Goal: Task Accomplishment & Management: Complete application form

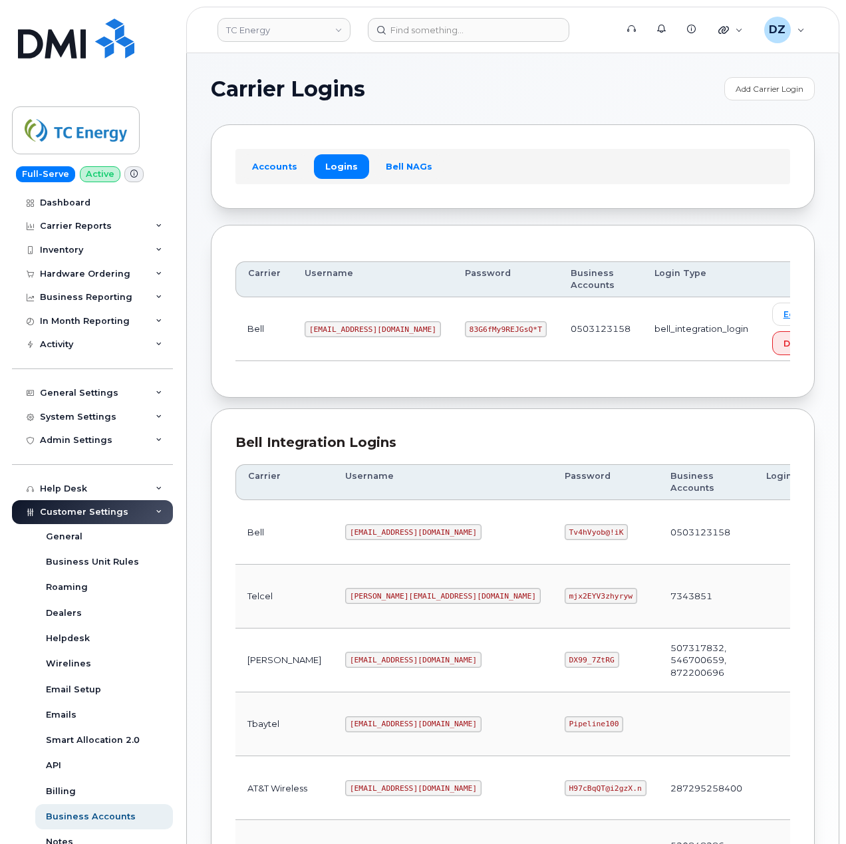
scroll to position [359, 0]
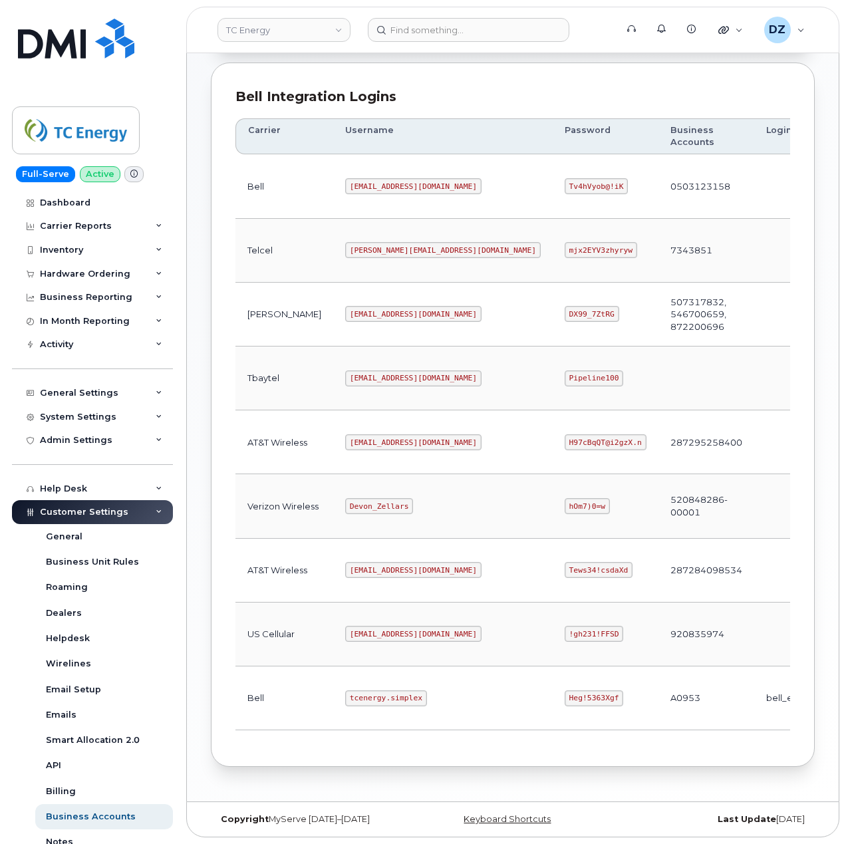
click at [345, 434] on code "tcenergy@myserve.ca" at bounding box center [413, 442] width 136 height 16
click at [376, 436] on code "tcenergy@myserve.ca" at bounding box center [413, 442] width 136 height 16
click at [392, 435] on code "tcenergy@myserve.ca" at bounding box center [413, 442] width 136 height 16
copy code "tcenergy@myserve.ca"
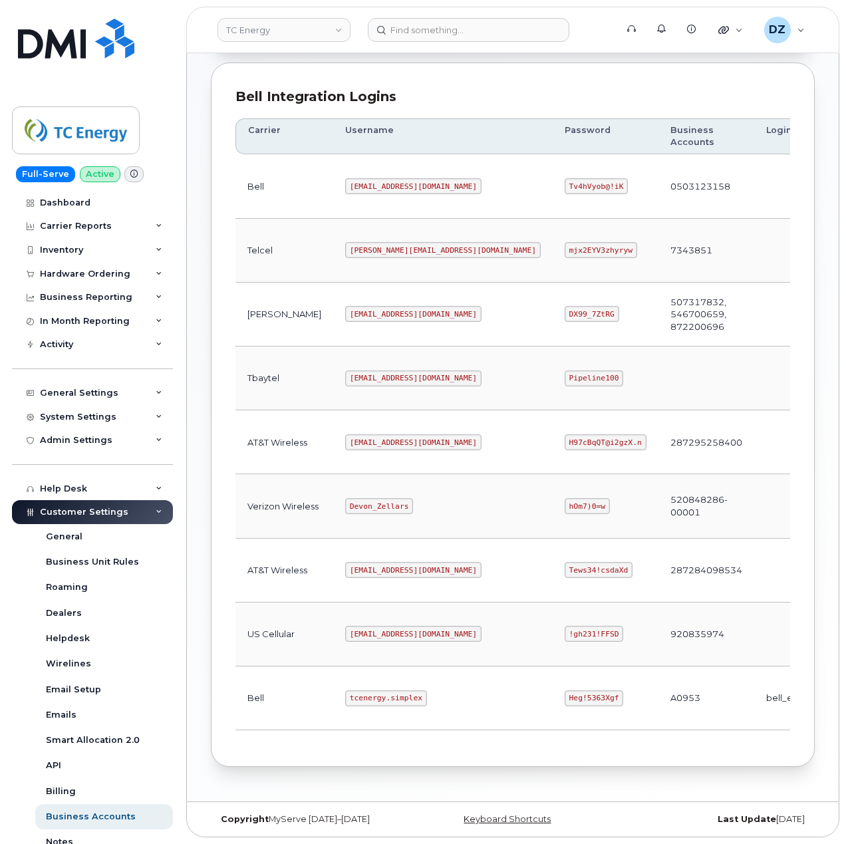
click at [564, 435] on code "H97cBqQT@i2gzX.n" at bounding box center [605, 442] width 82 height 16
click at [564, 439] on code "H97cBqQT@i2gzX.n" at bounding box center [605, 442] width 82 height 16
copy code "H97cBqQT@i2gzX.n"
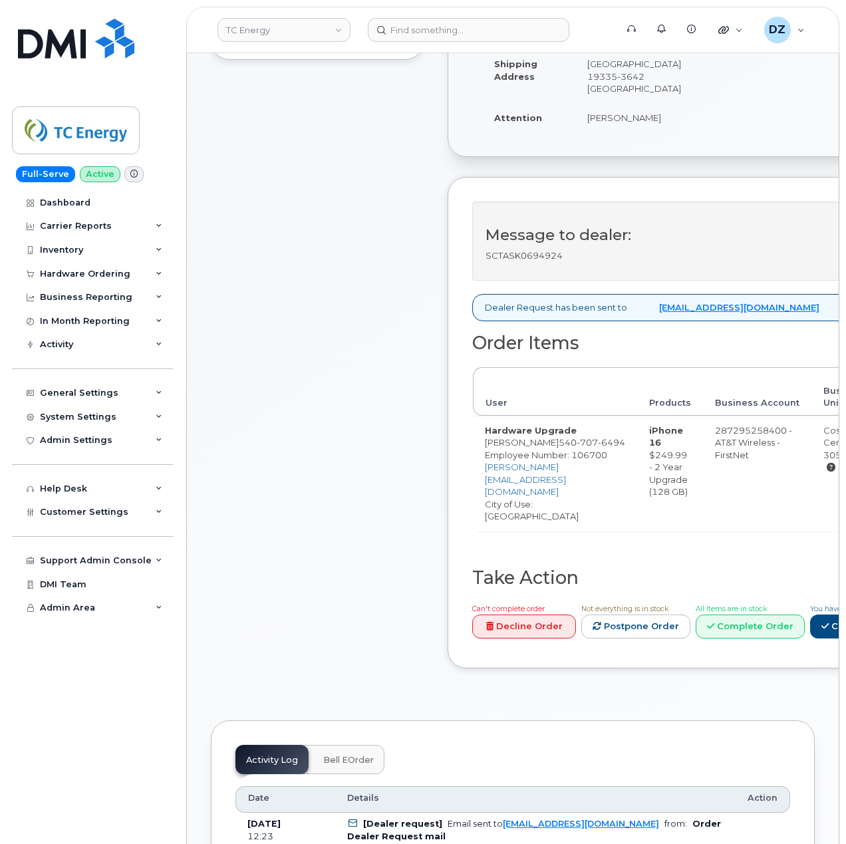
scroll to position [532, 0]
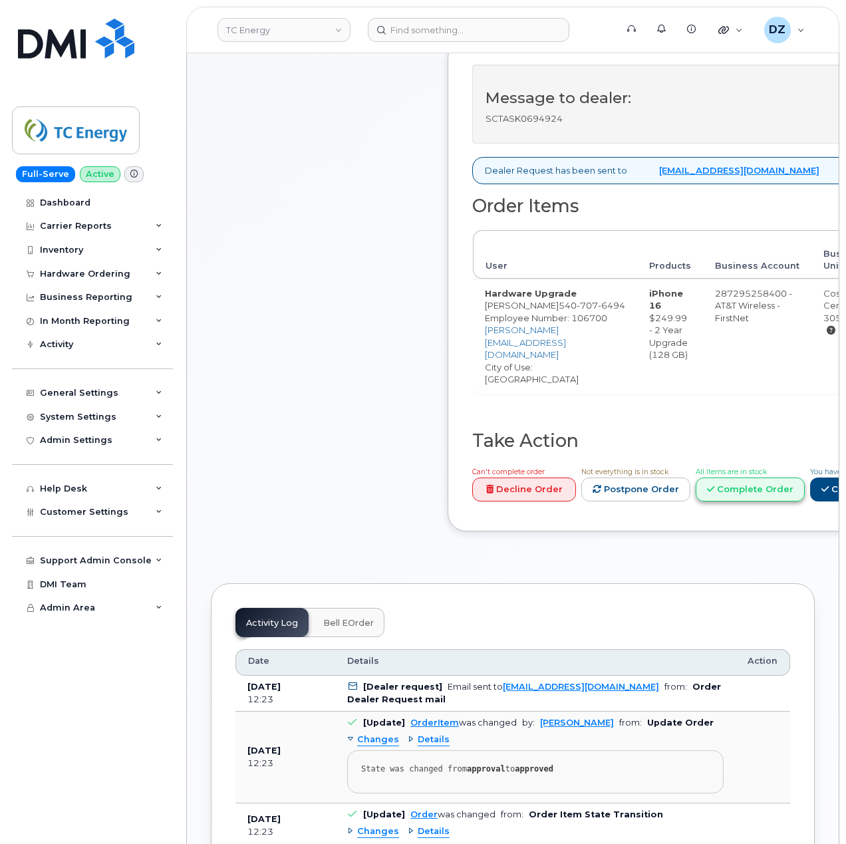
click at [726, 477] on link "Complete Order" at bounding box center [749, 489] width 109 height 25
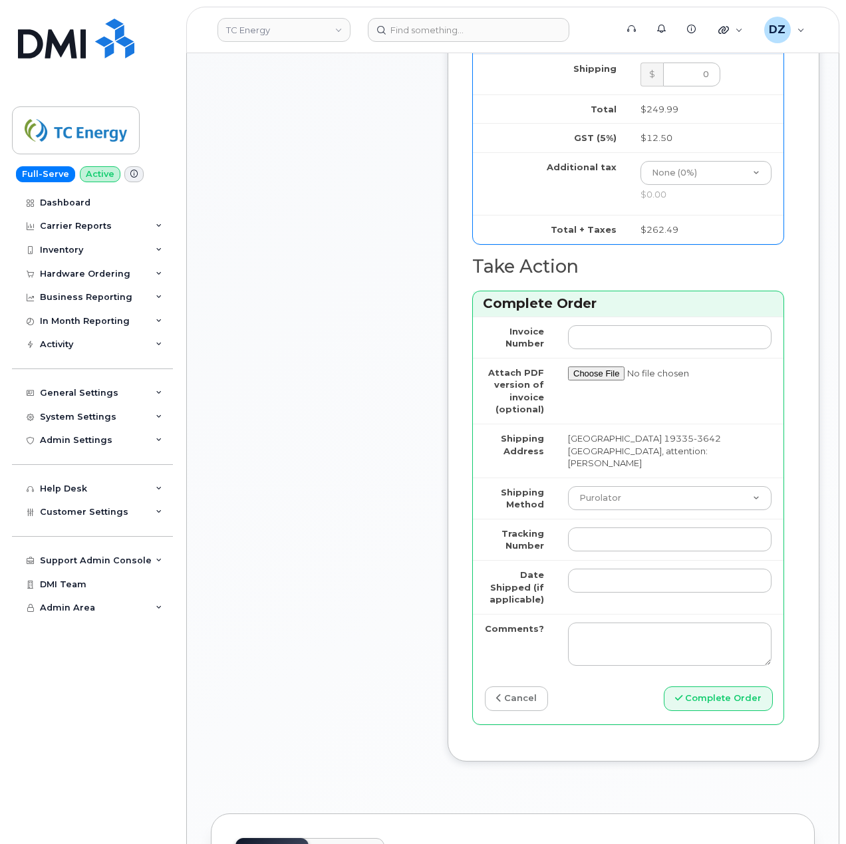
scroll to position [1418, 0]
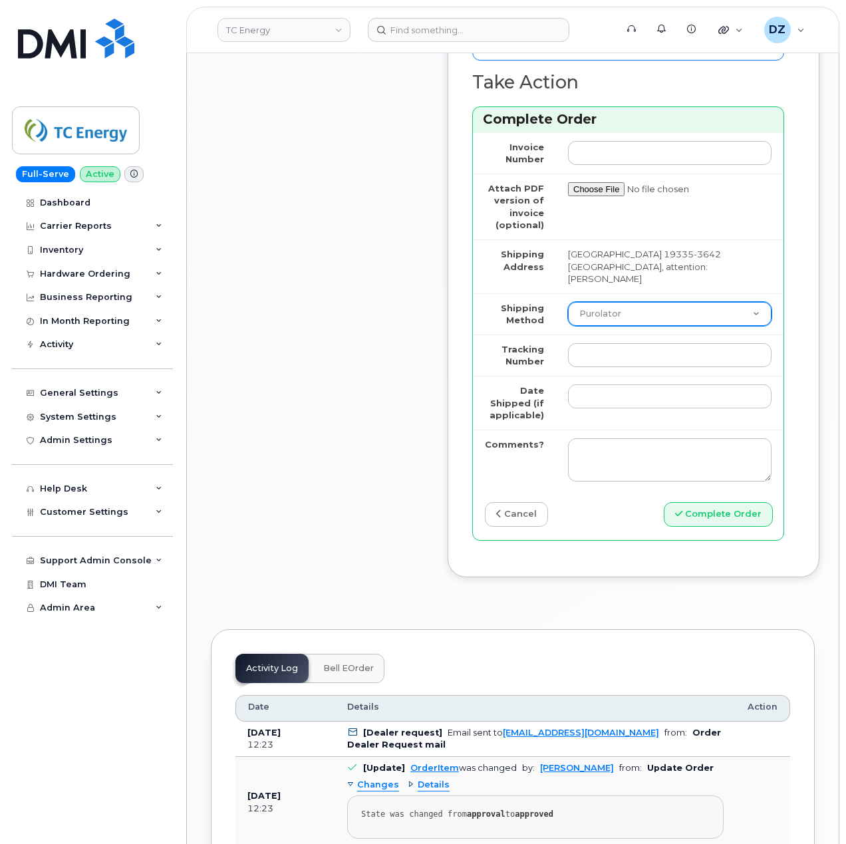
drag, startPoint x: 632, startPoint y: 307, endPoint x: 634, endPoint y: 314, distance: 7.2
click at [633, 307] on select "Purolator UPS FedEx Canada Post Courier Other Drop Off Pick Up" at bounding box center [669, 314] width 203 height 24
select select "FedEx"
click at [568, 302] on select "Purolator UPS FedEx Canada Post Courier Other Drop Off Pick Up" at bounding box center [669, 314] width 203 height 24
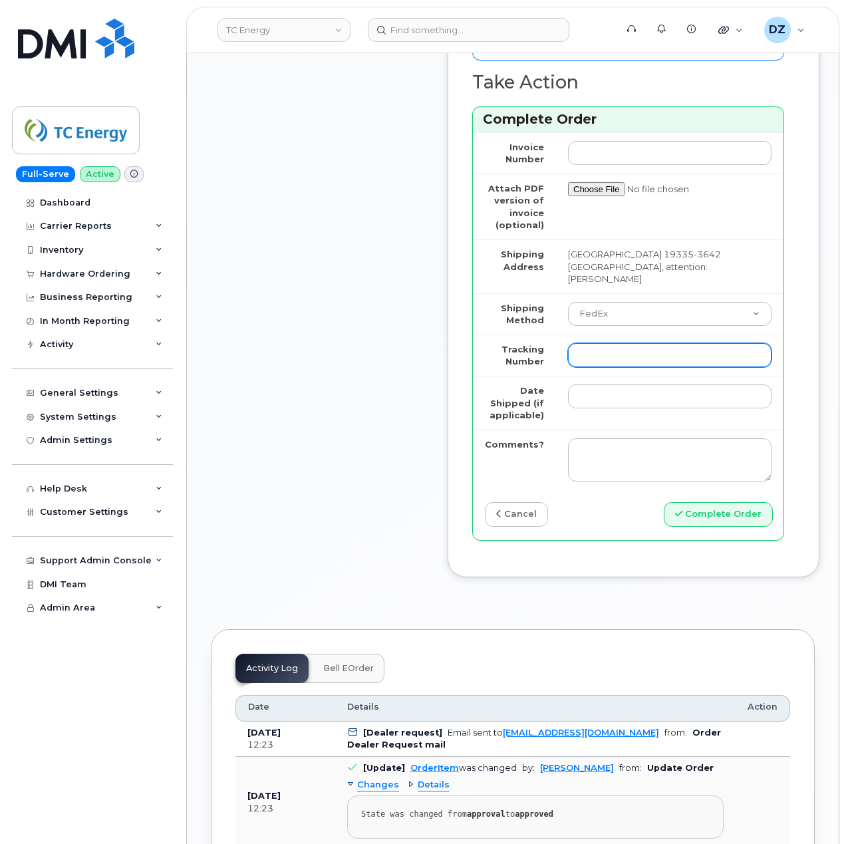
click at [631, 355] on input "Tracking Number" at bounding box center [669, 355] width 203 height 24
paste input "884684874431"
type input "884684874431"
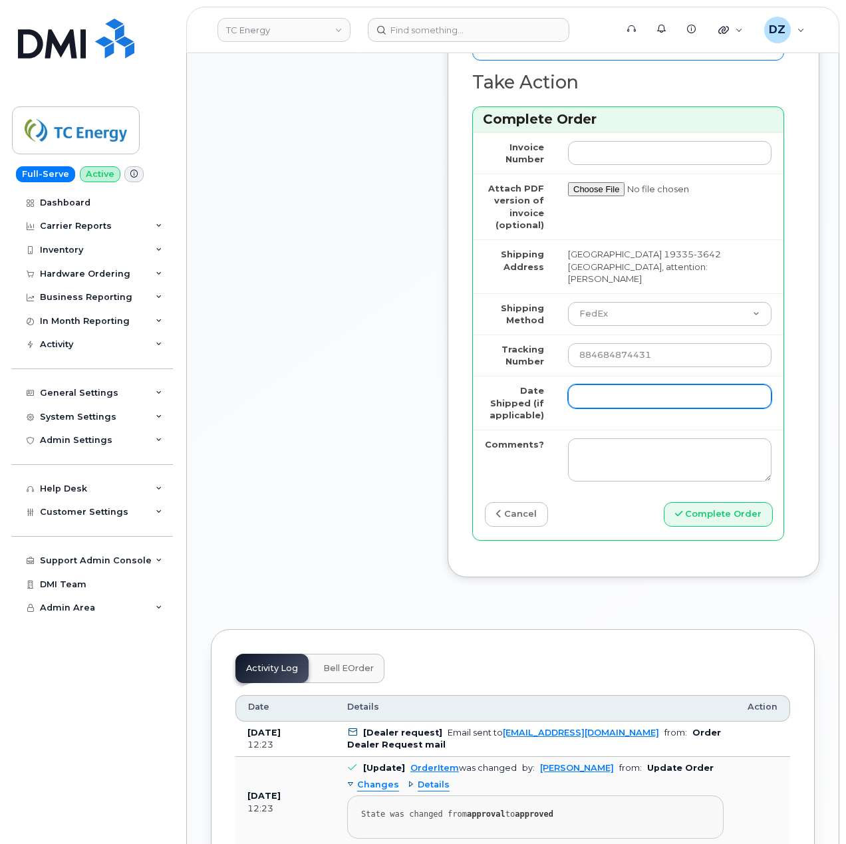
click at [646, 391] on input "Date Shipped (if applicable)" at bounding box center [669, 396] width 203 height 24
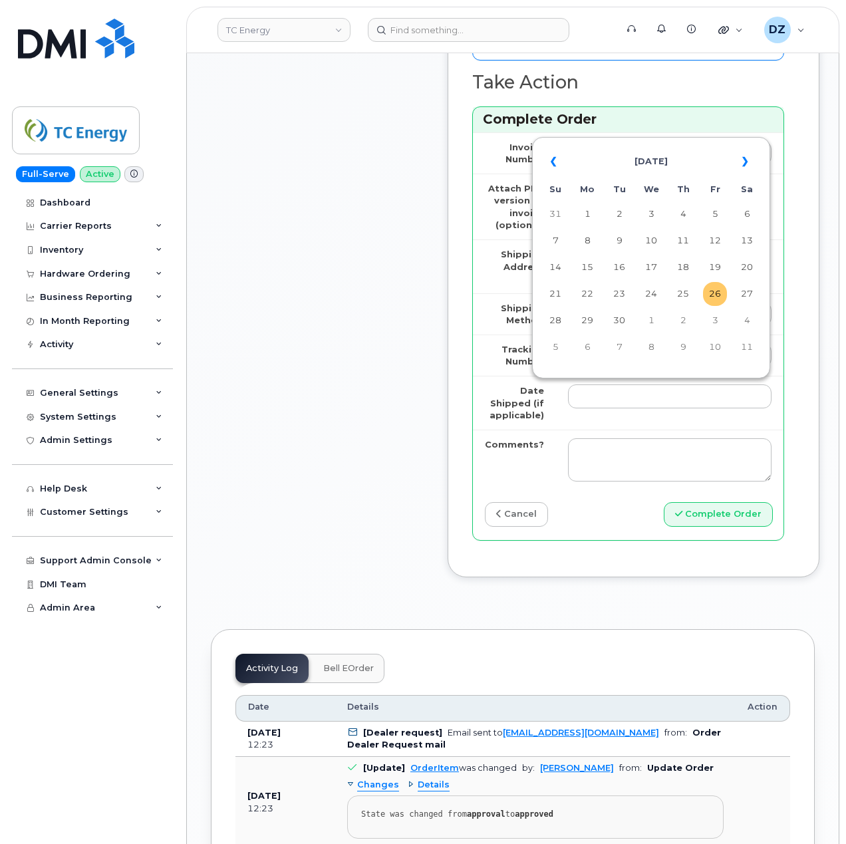
click at [715, 297] on td "26" at bounding box center [715, 294] width 24 height 24
type input "2025-09-26"
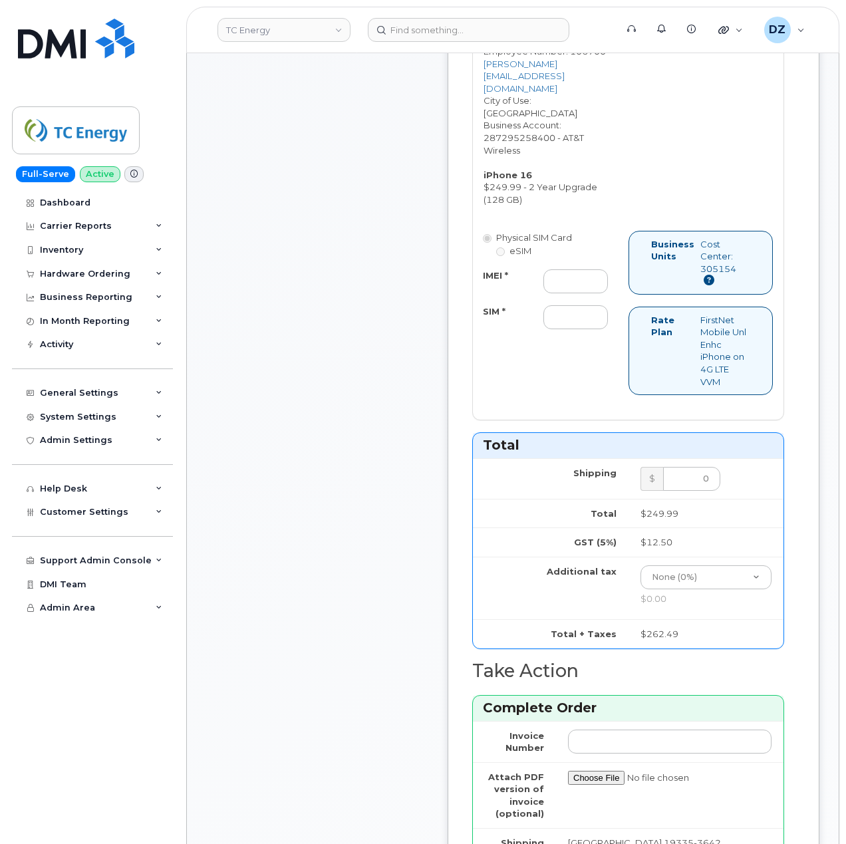
scroll to position [798, 0]
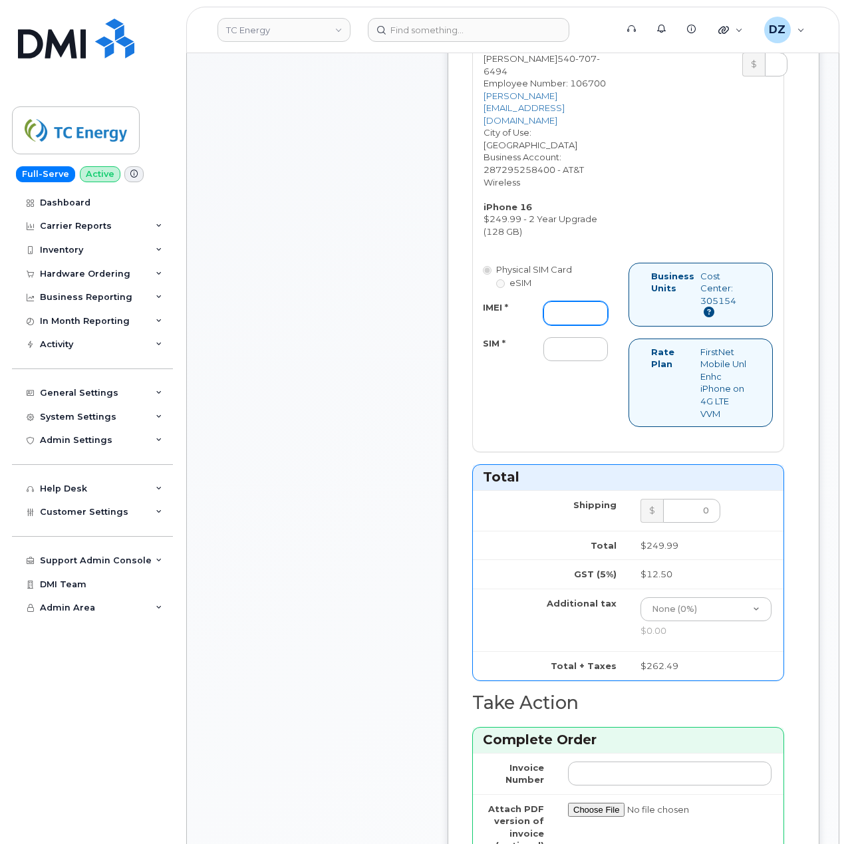
click at [592, 301] on input "IMEI *" at bounding box center [575, 313] width 64 height 24
paste input "350340255102846"
type input "350340255102846"
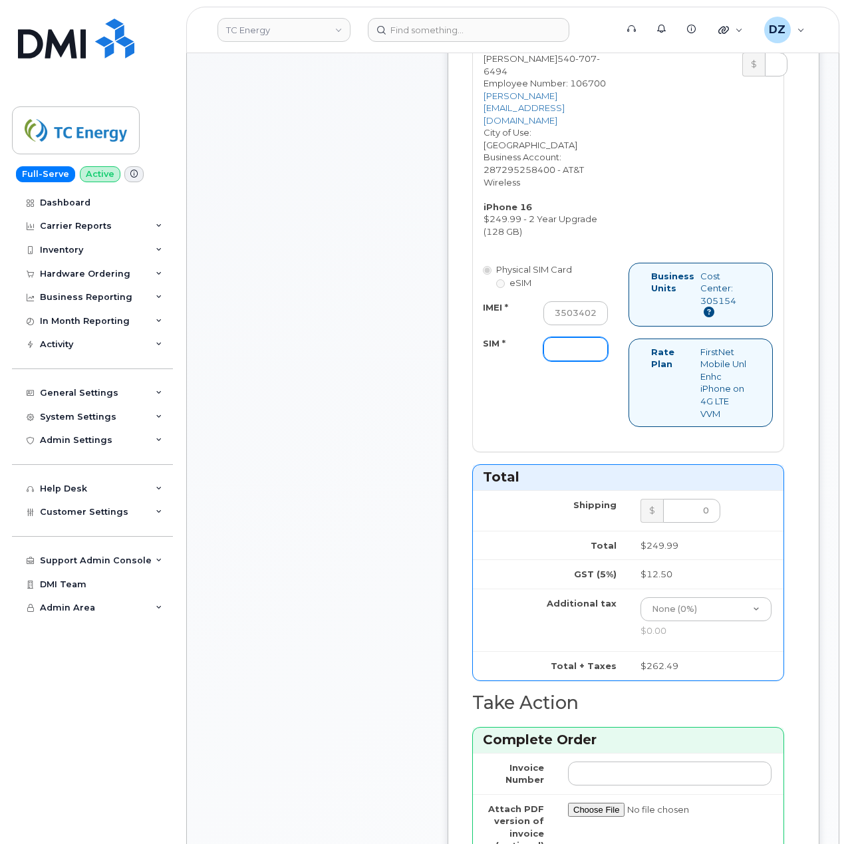
click at [592, 337] on input "SIM *" at bounding box center [575, 349] width 64 height 24
paste input "89049032007408885100205249112944"
type input "89049032007408885100205249112944"
click at [512, 386] on div "Physical SIM Card eSIM IMEI * 350340255102846 SIM * 890490320074088851002052491…" at bounding box center [628, 351] width 311 height 177
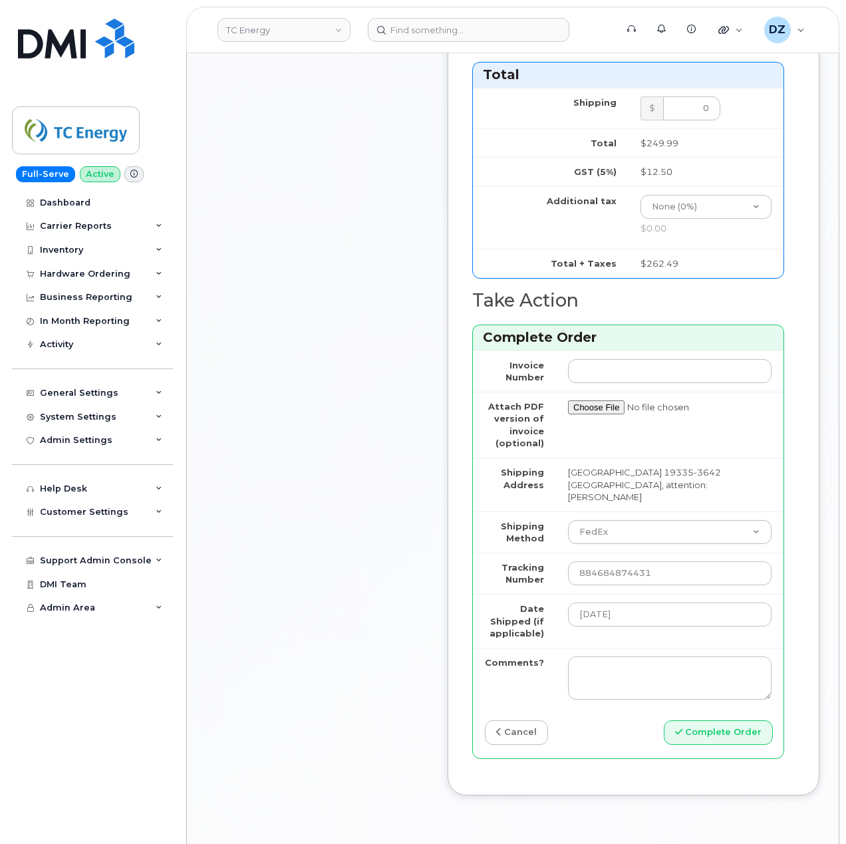
scroll to position [1241, 0]
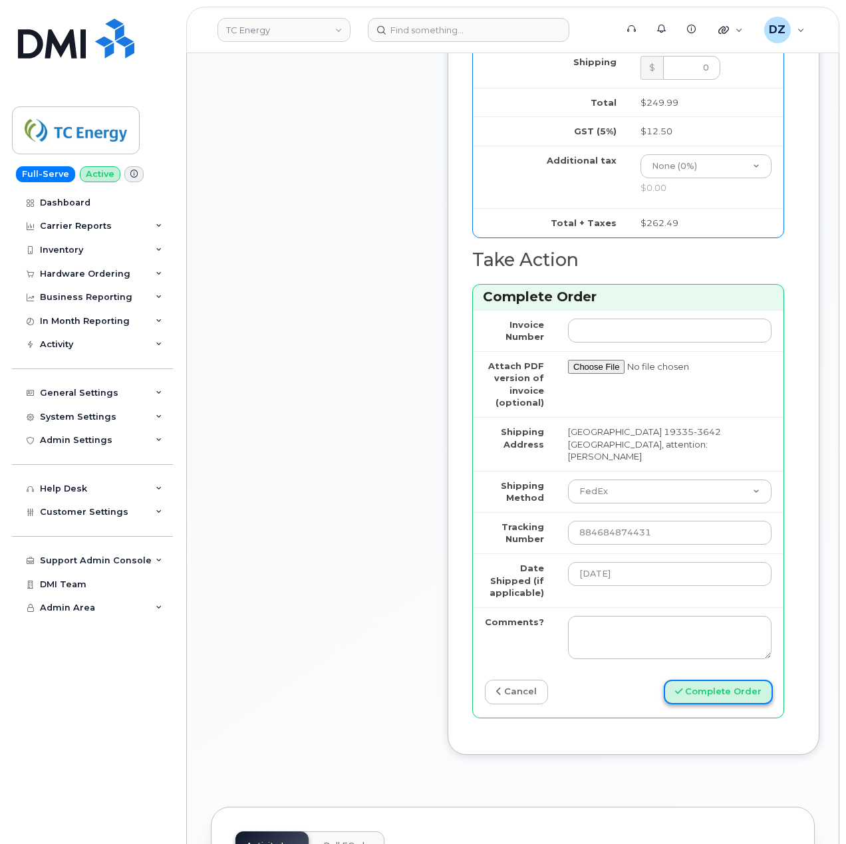
click at [721, 689] on button "Complete Order" at bounding box center [718, 692] width 109 height 25
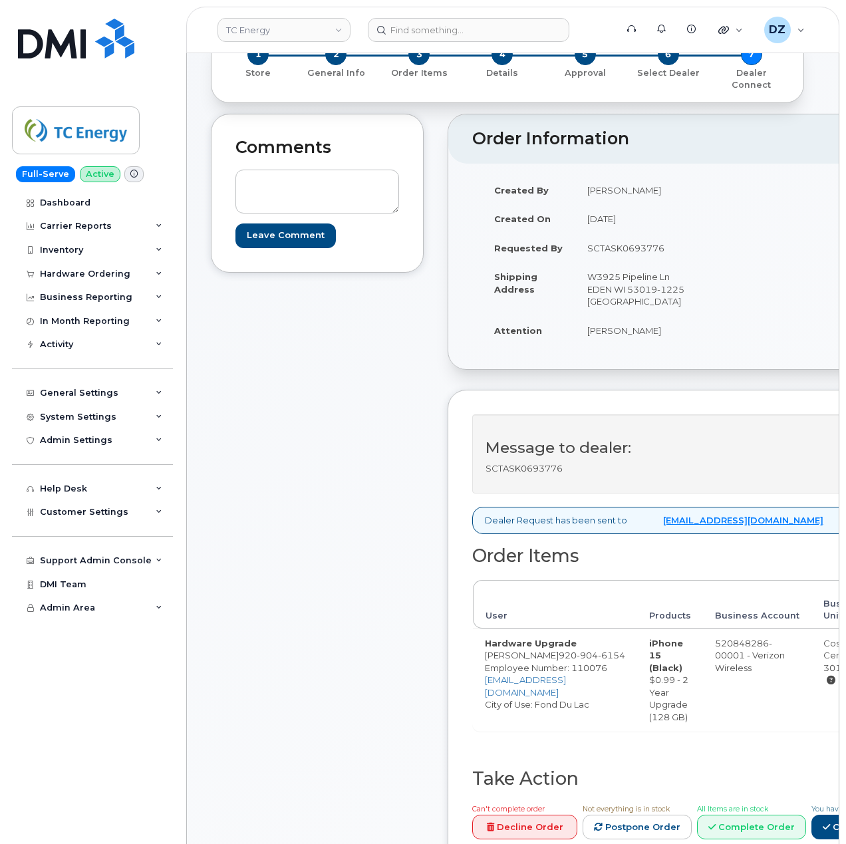
scroll to position [443, 0]
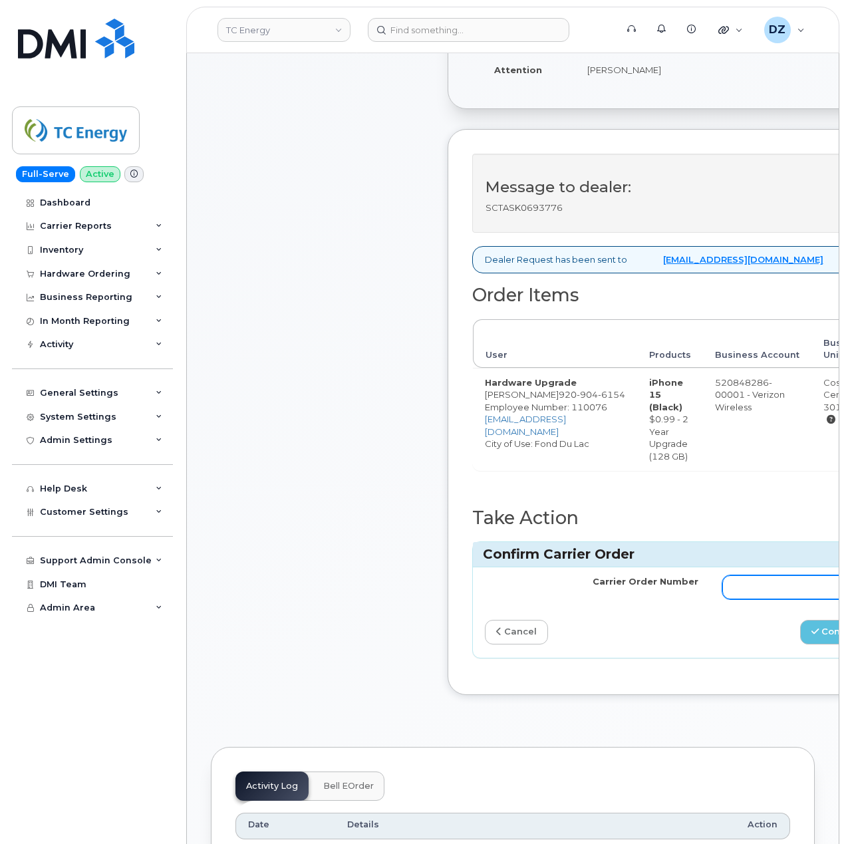
click at [775, 599] on input "Carrier Order Number" at bounding box center [828, 587] width 213 height 24
paste input "MB1000502632927"
type input "MB1000502632927"
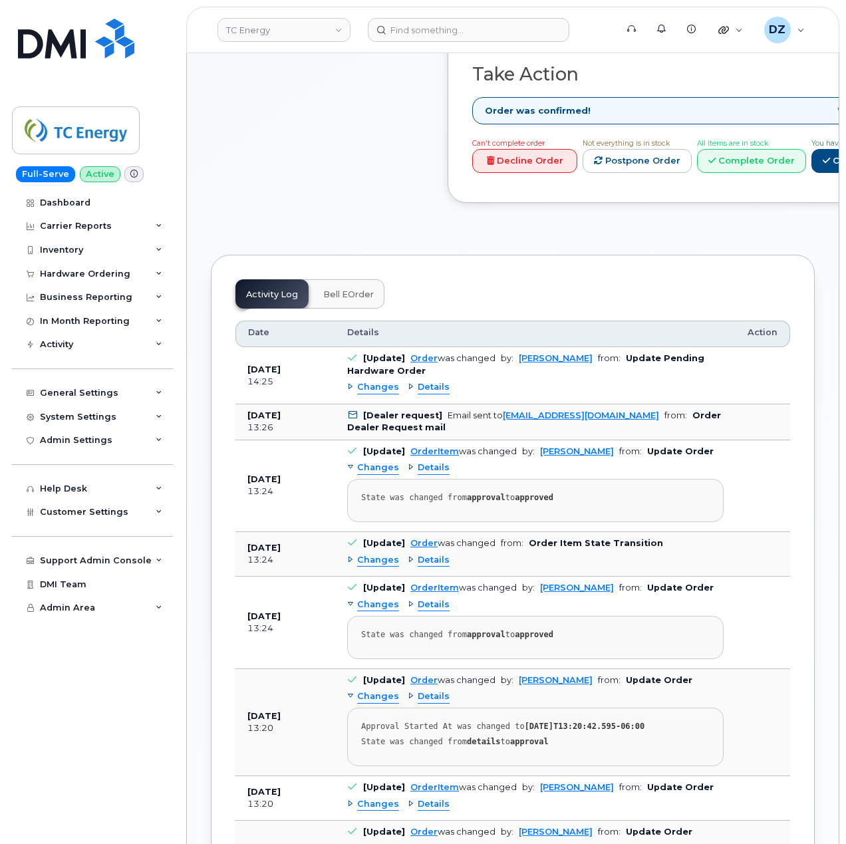
scroll to position [532, 0]
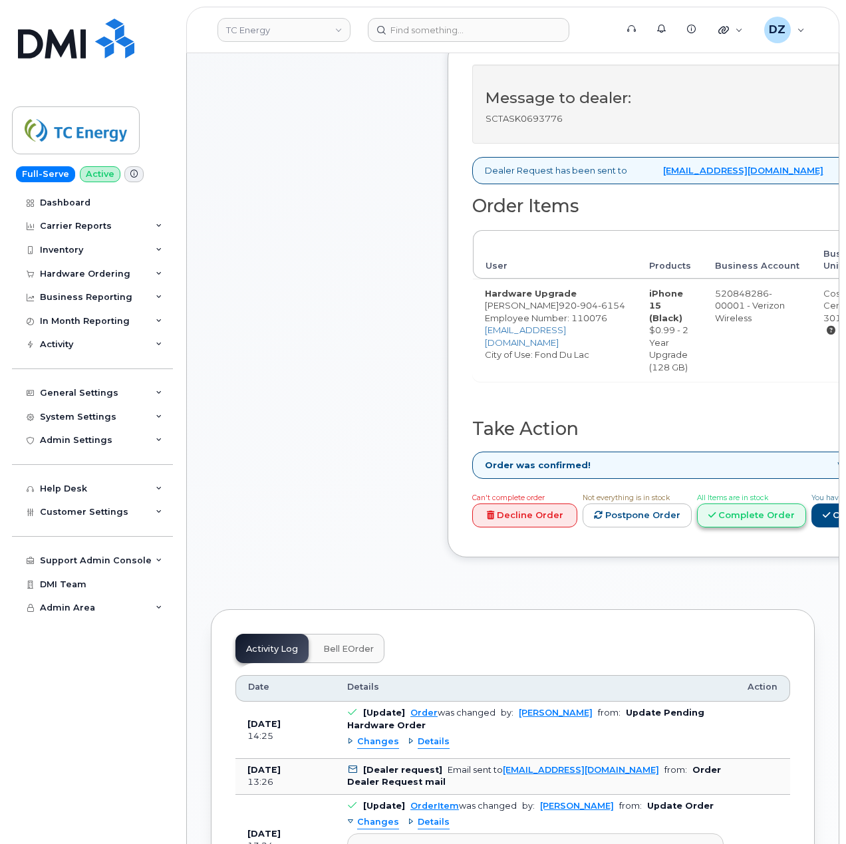
click at [715, 519] on icon at bounding box center [711, 515] width 7 height 9
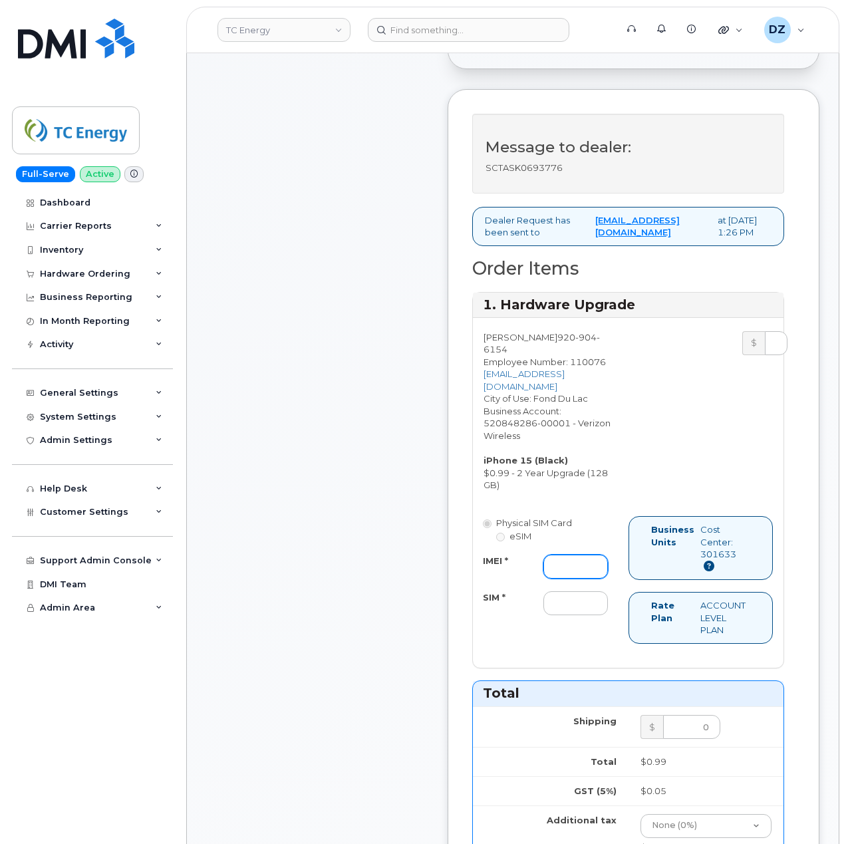
click at [554, 555] on input "IMEI *" at bounding box center [575, 567] width 64 height 24
paste input "357491837654961"
type input "357491837654961"
click at [576, 605] on div "Physical SIM Card eSIM IMEI * 357491837654961 SIM *" at bounding box center [551, 572] width 156 height 112
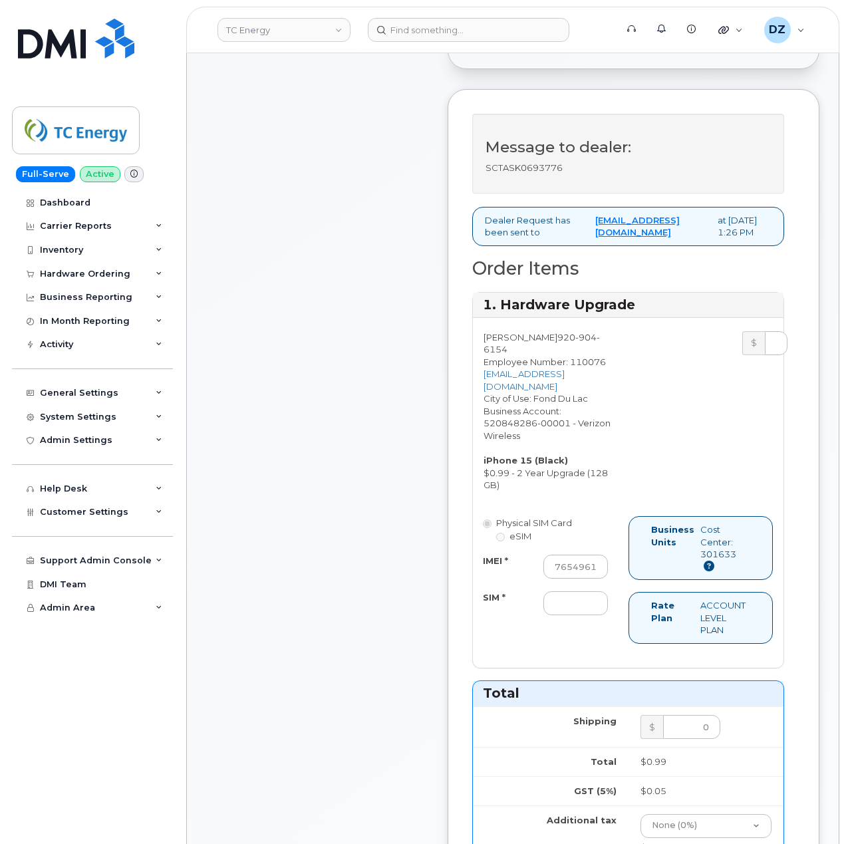
scroll to position [0, 0]
click at [580, 596] on input "SIM *" at bounding box center [575, 603] width 64 height 24
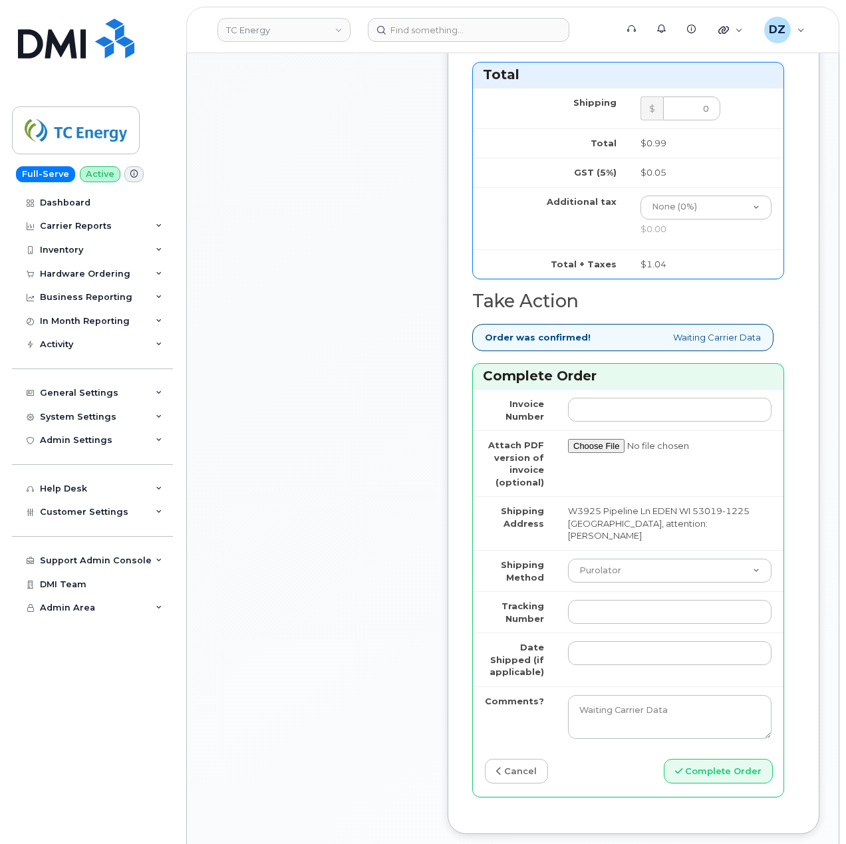
scroll to position [1152, 0]
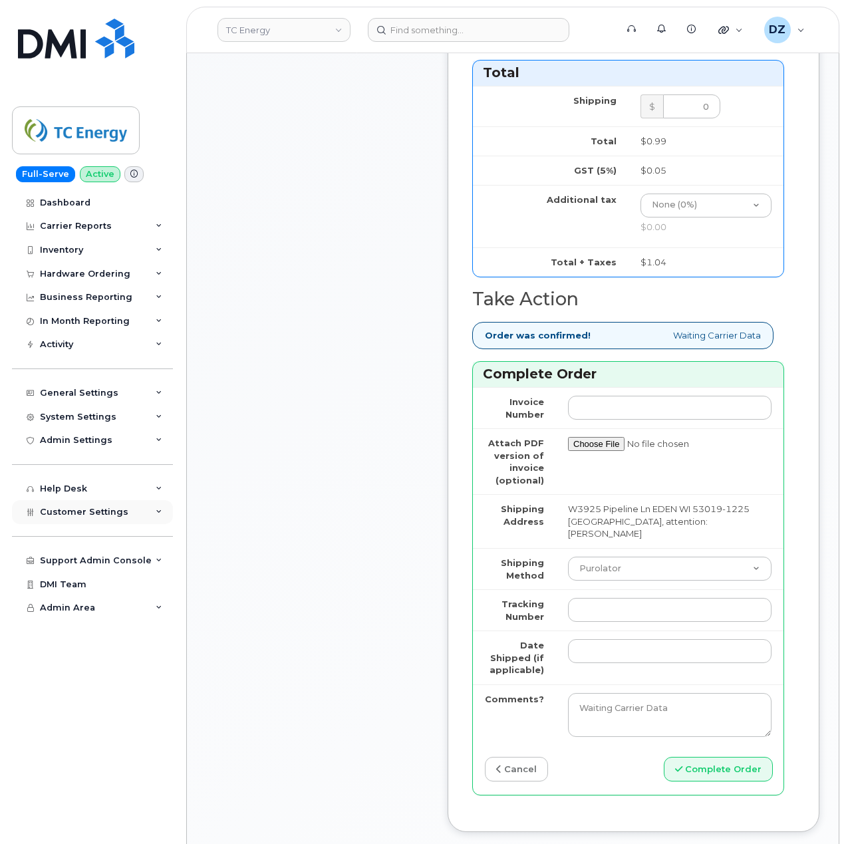
type input "-"
click at [617, 557] on select "Purolator UPS FedEx Canada Post Courier Other Drop Off Pick Up" at bounding box center [669, 569] width 203 height 24
select select "UPS"
click at [568, 557] on select "Purolator UPS FedEx Canada Post Courier Other Drop Off Pick Up" at bounding box center [669, 569] width 203 height 24
click at [620, 598] on input "Tracking Number" at bounding box center [669, 610] width 203 height 24
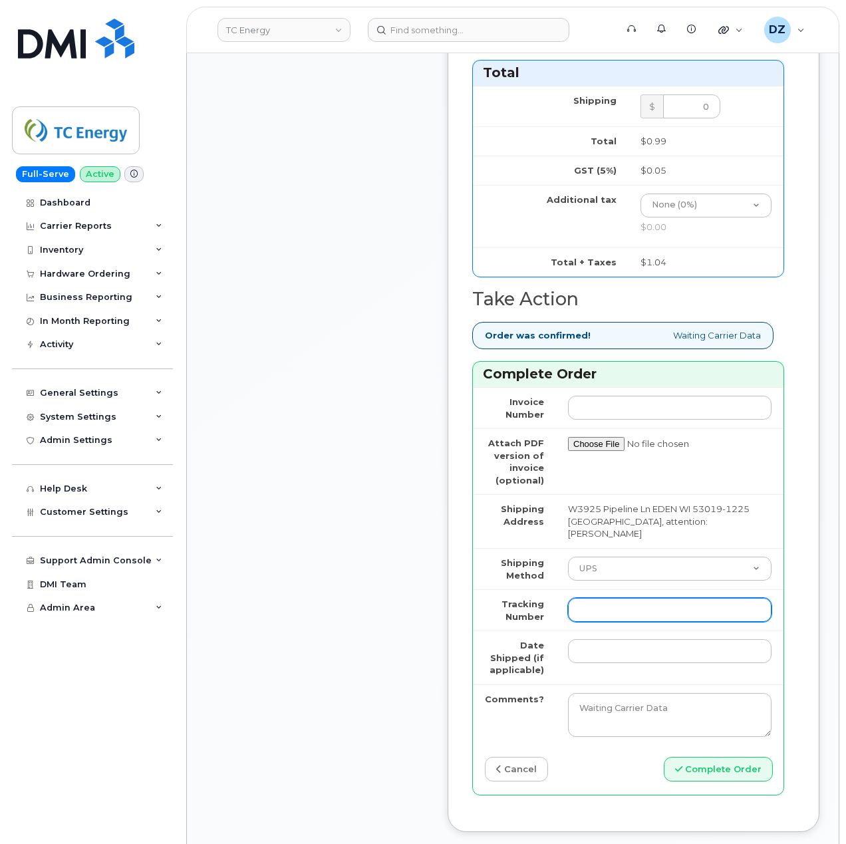
paste input "1Z4367572434067574"
type input "1Z4367572434067574"
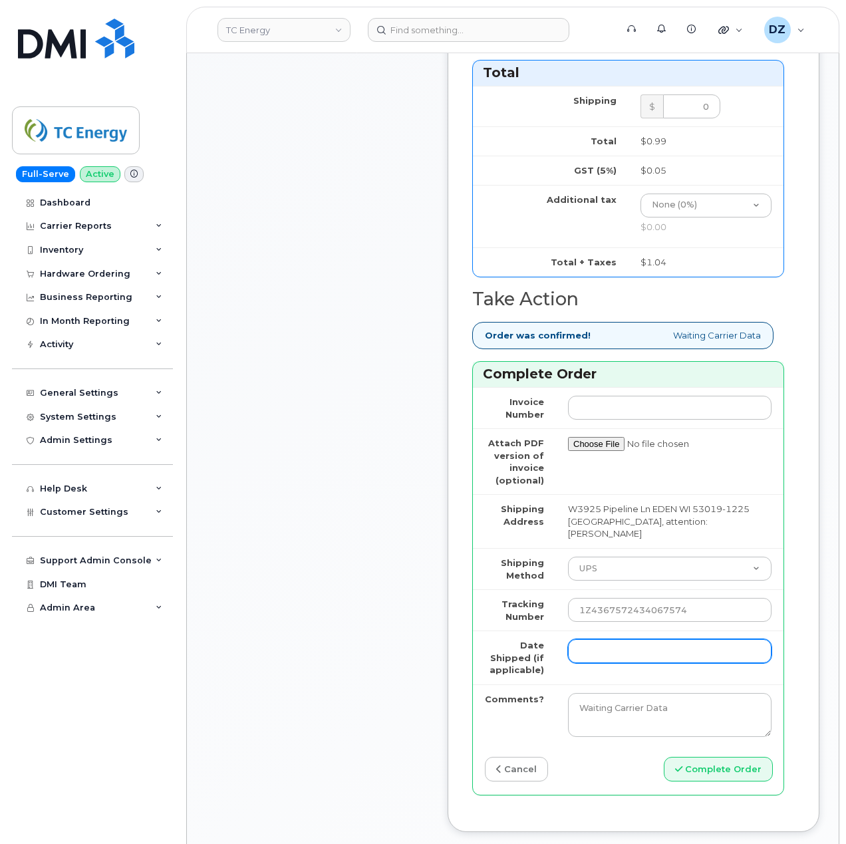
drag, startPoint x: 598, startPoint y: 629, endPoint x: 618, endPoint y: 646, distance: 25.9
click at [598, 639] on input "Date Shipped (if applicable)" at bounding box center [669, 651] width 203 height 24
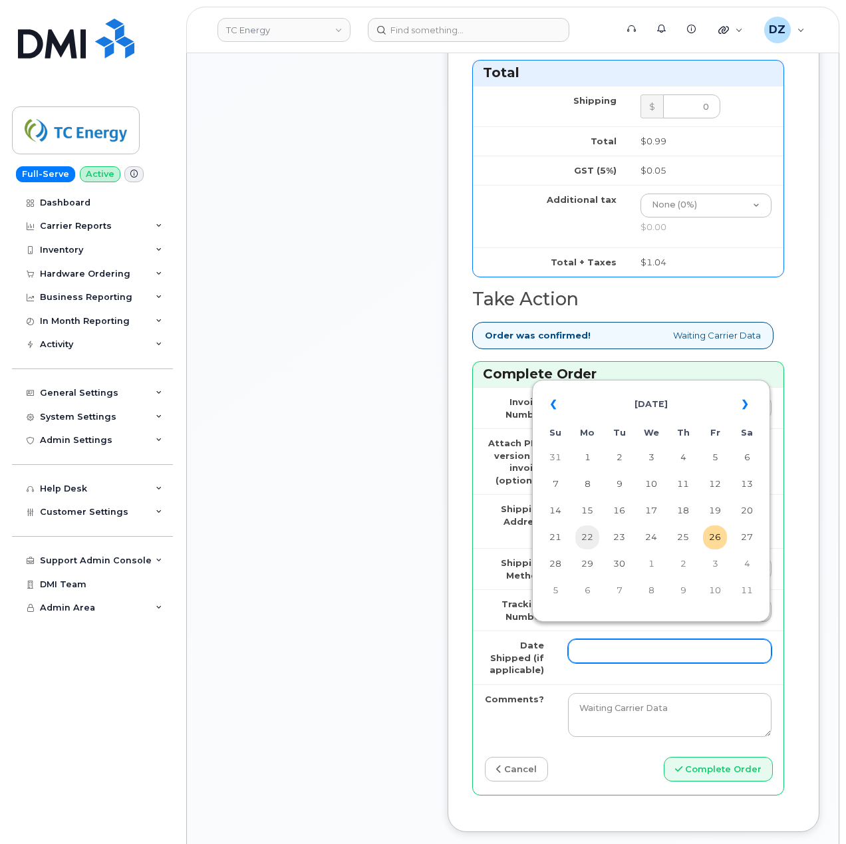
scroll to position [1241, 0]
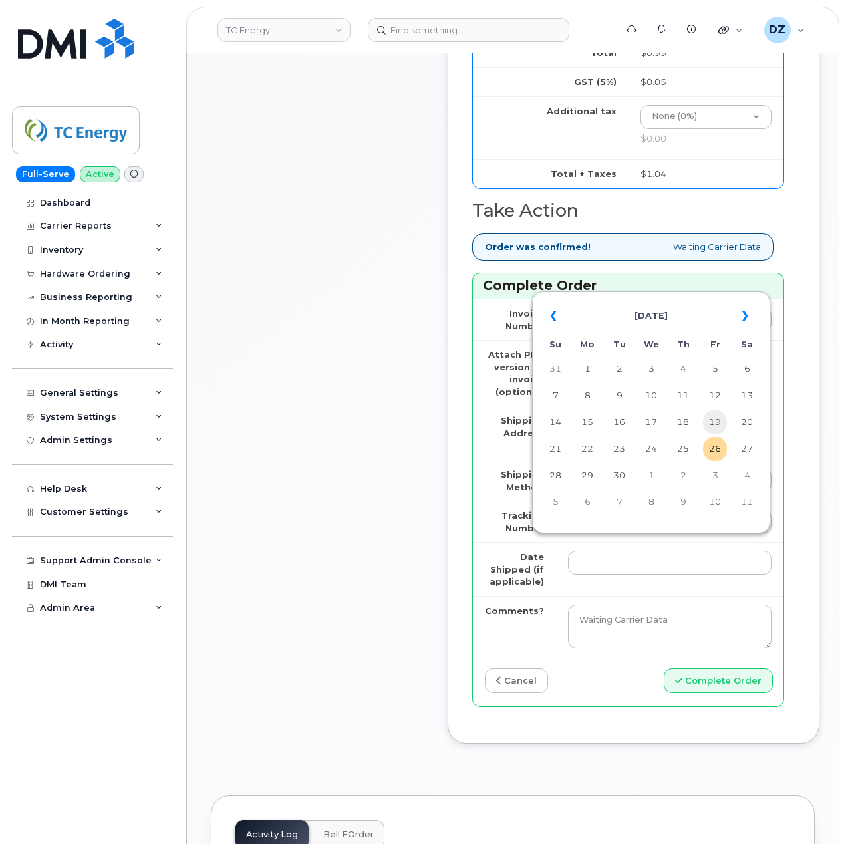
click at [713, 419] on td "19" at bounding box center [715, 422] width 24 height 24
type input "2025-09-19"
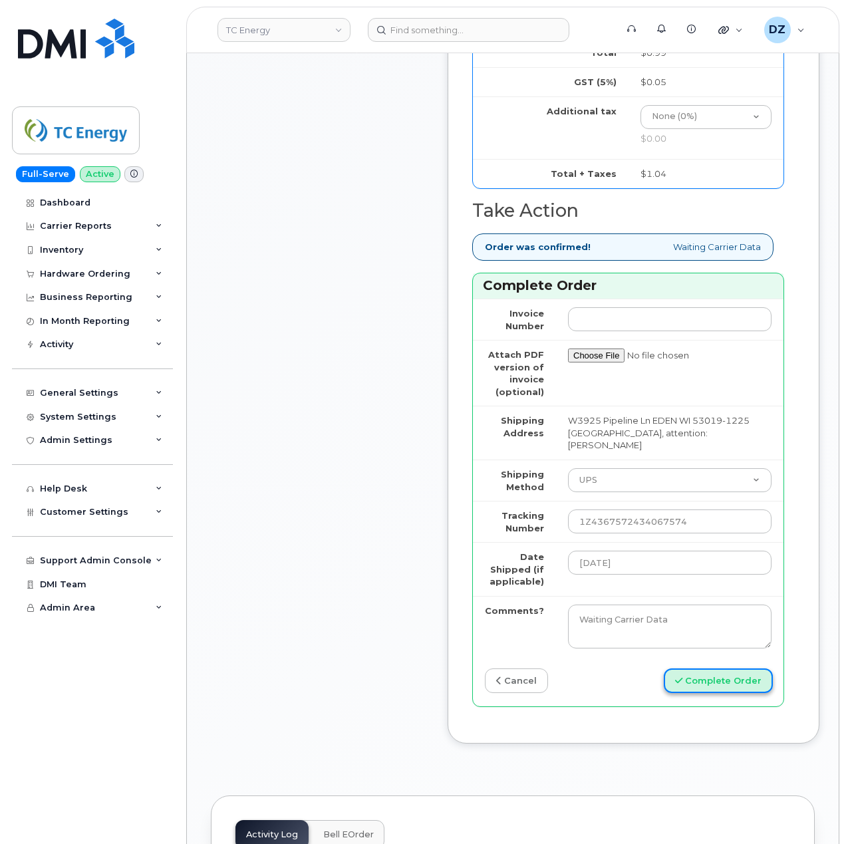
click at [717, 668] on button "Complete Order" at bounding box center [718, 680] width 109 height 25
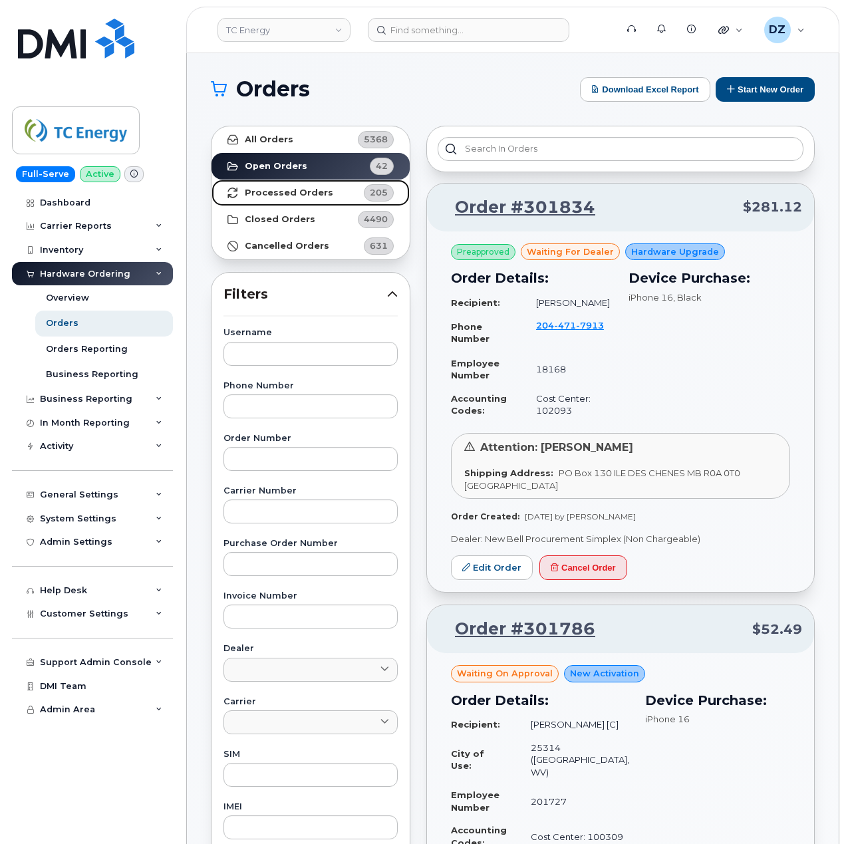
click at [306, 193] on strong "Processed Orders" at bounding box center [289, 193] width 88 height 11
